Goal: Task Accomplishment & Management: Complete application form

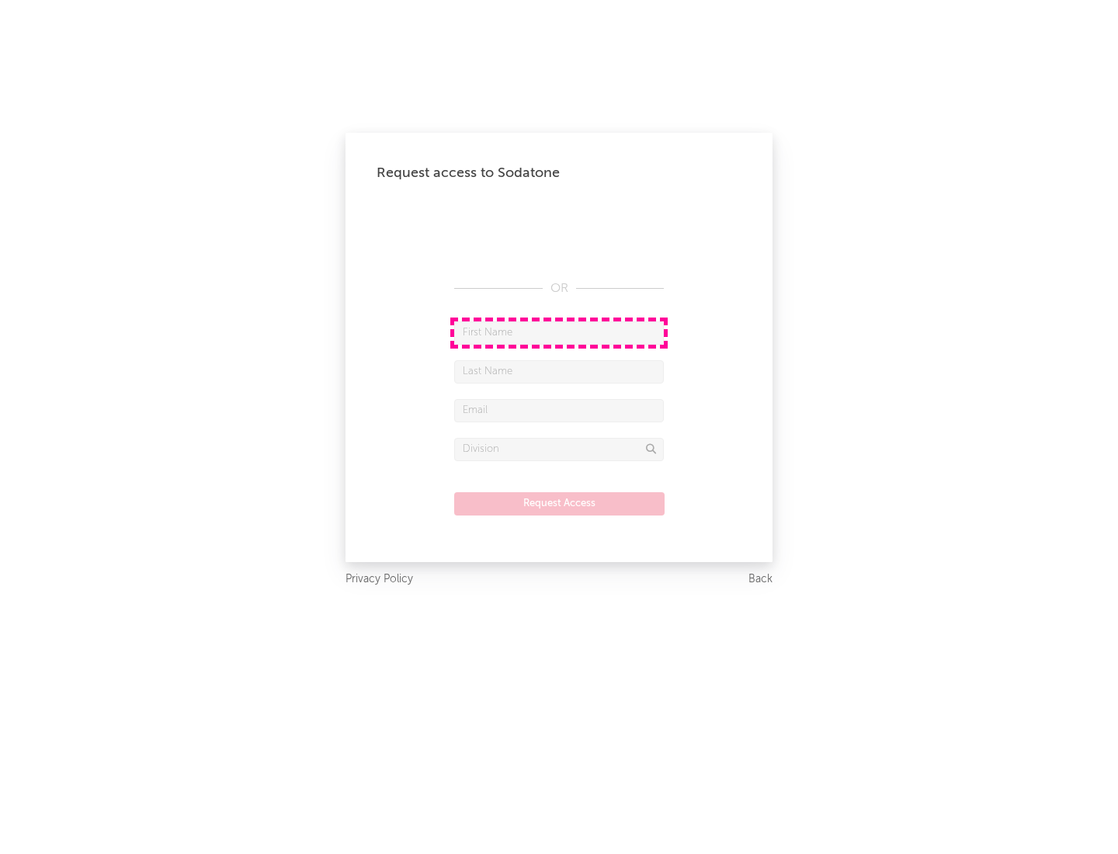
click at [559, 332] on input "text" at bounding box center [559, 332] width 210 height 23
type input "[PERSON_NAME]"
click at [559, 371] on input "text" at bounding box center [559, 371] width 210 height 23
type input "[PERSON_NAME]"
click at [559, 410] on input "text" at bounding box center [559, 410] width 210 height 23
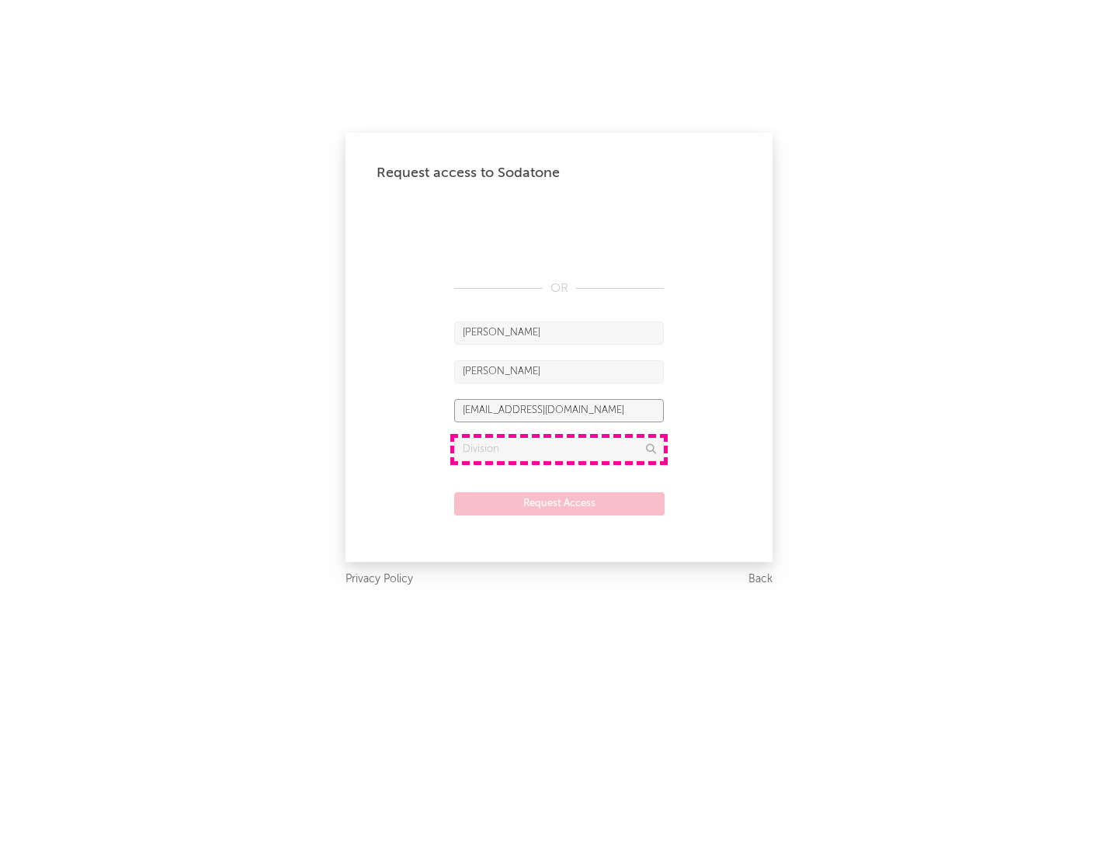
type input "[EMAIL_ADDRESS][DOMAIN_NAME]"
click at [559, 449] on input "text" at bounding box center [559, 449] width 210 height 23
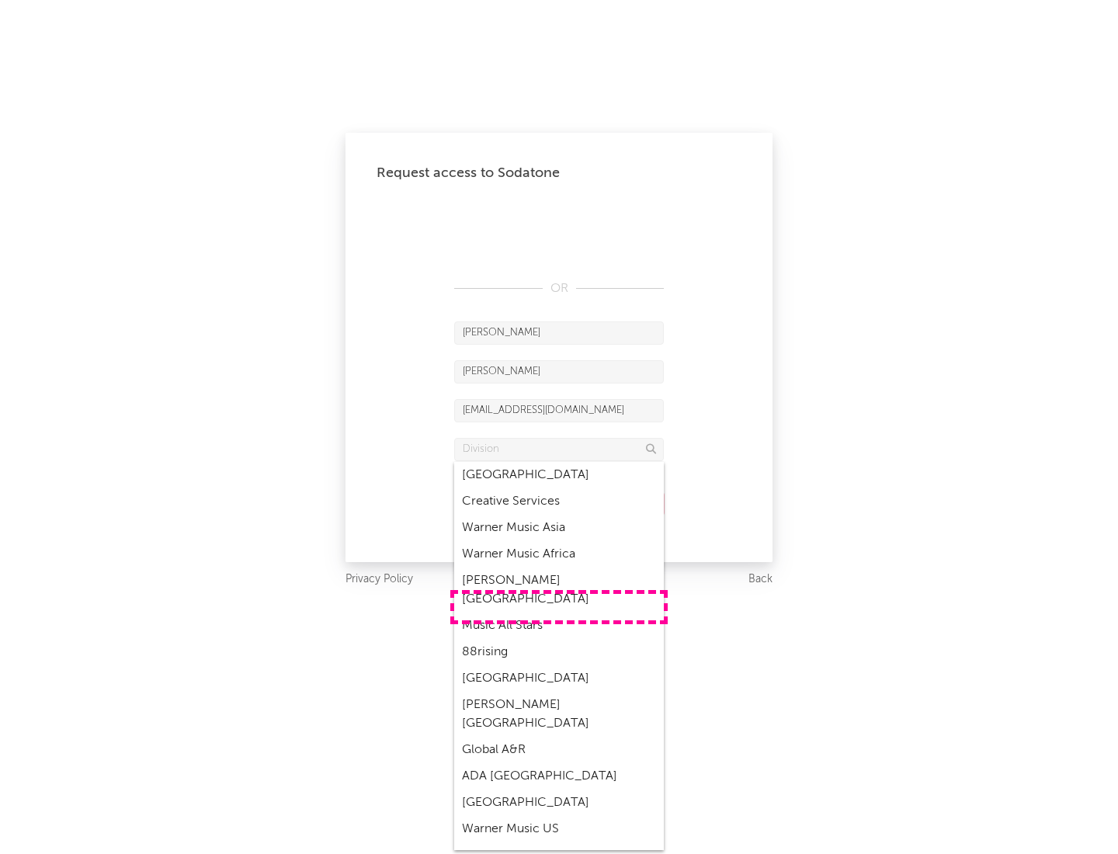
click at [559, 613] on div "Music All Stars" at bounding box center [559, 626] width 210 height 26
type input "Music All Stars"
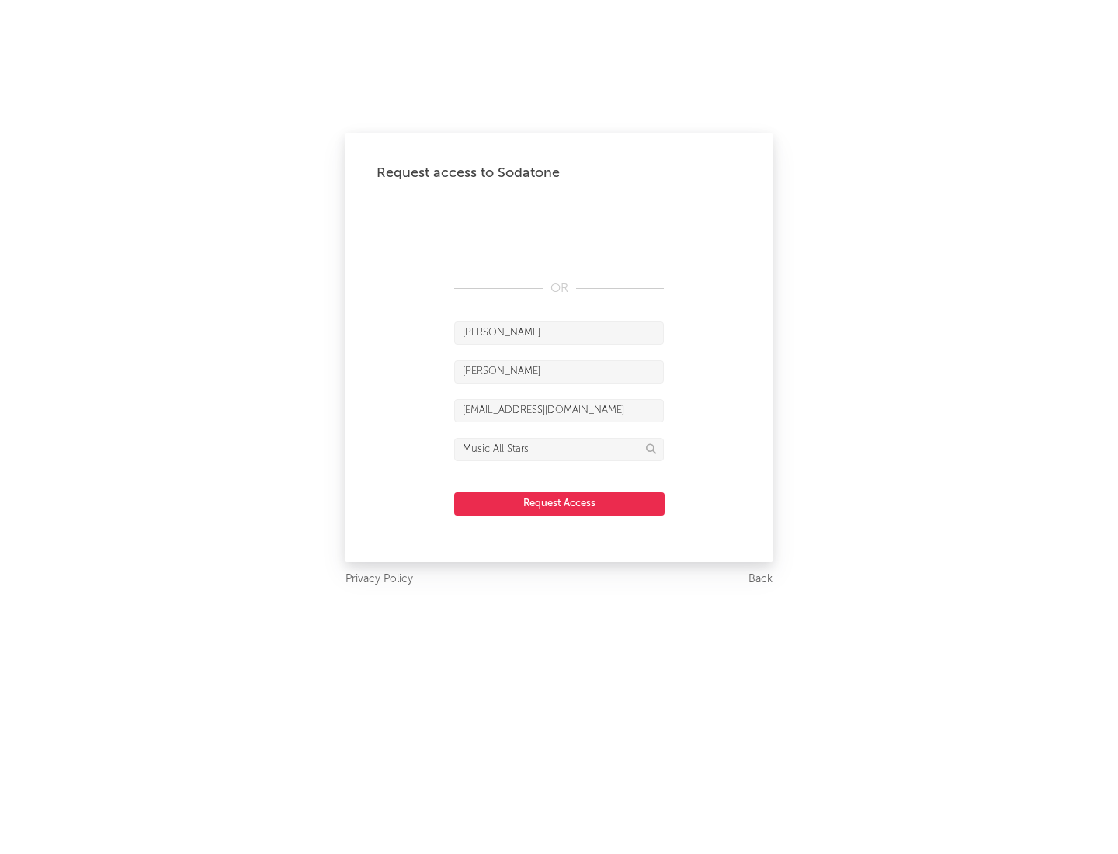
click at [559, 503] on button "Request Access" at bounding box center [559, 503] width 210 height 23
